Goal: Task Accomplishment & Management: Manage account settings

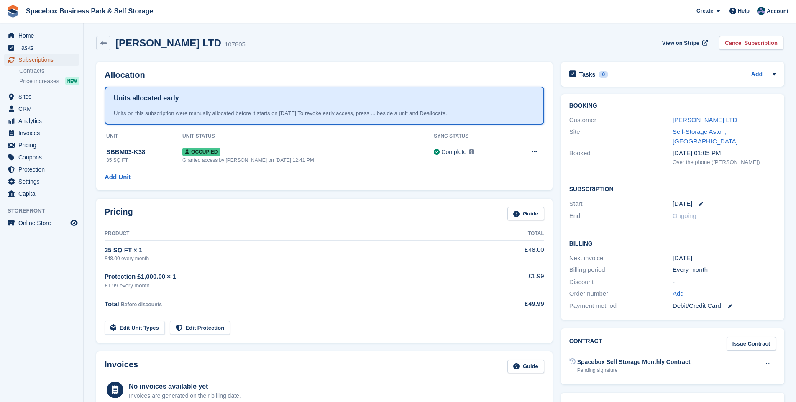
click at [32, 59] on span "Subscriptions" at bounding box center [43, 60] width 50 height 12
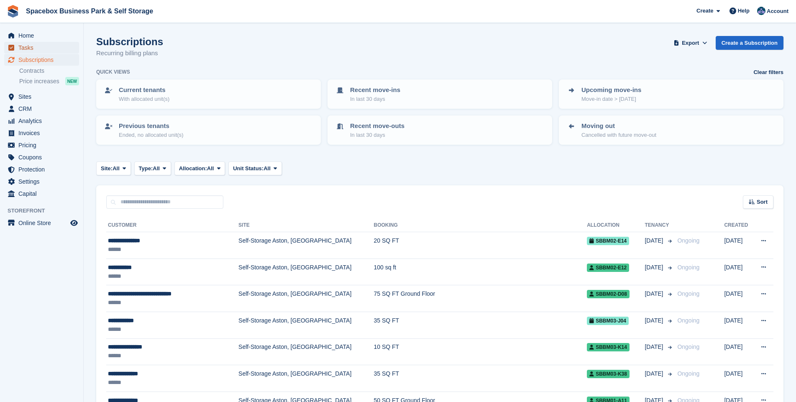
click at [26, 48] on span "Tasks" at bounding box center [43, 48] width 50 height 12
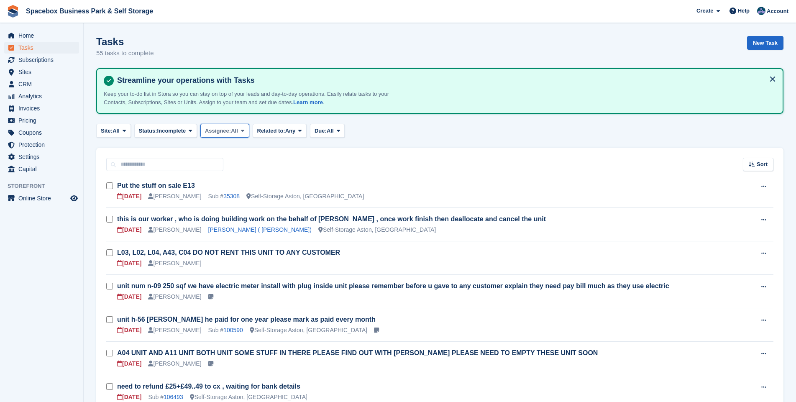
click at [238, 130] on span "All" at bounding box center [234, 131] width 7 height 8
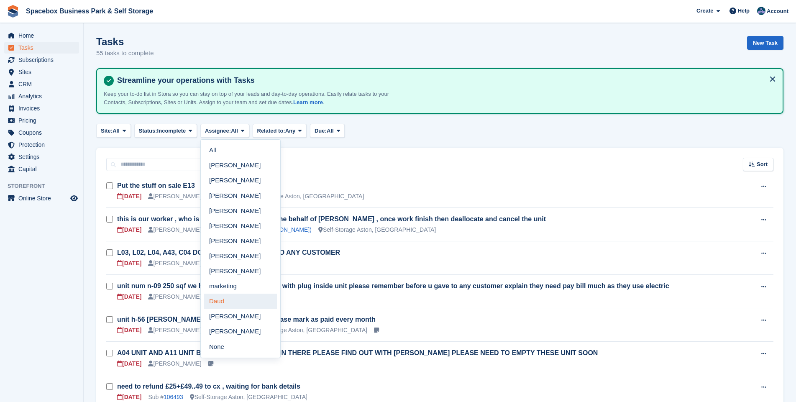
click at [223, 302] on link "Daud" at bounding box center [240, 301] width 73 height 15
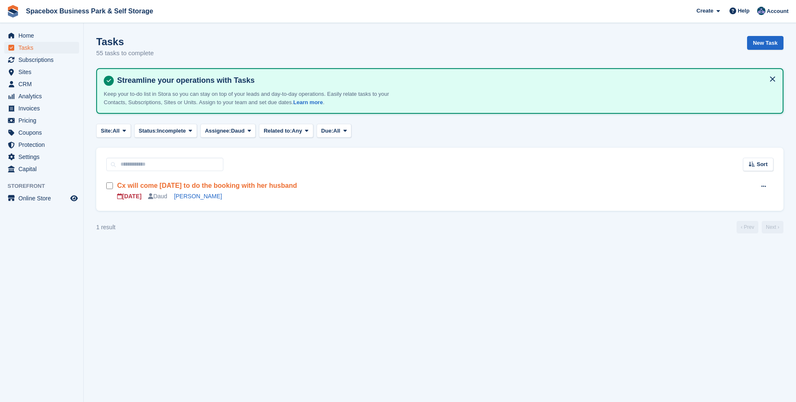
click at [178, 185] on link "Cx will come [DATE] to do the booking with her husband" at bounding box center [207, 185] width 180 height 7
click at [186, 196] on link "[PERSON_NAME]" at bounding box center [198, 196] width 48 height 7
